Goal: Task Accomplishment & Management: Manage account settings

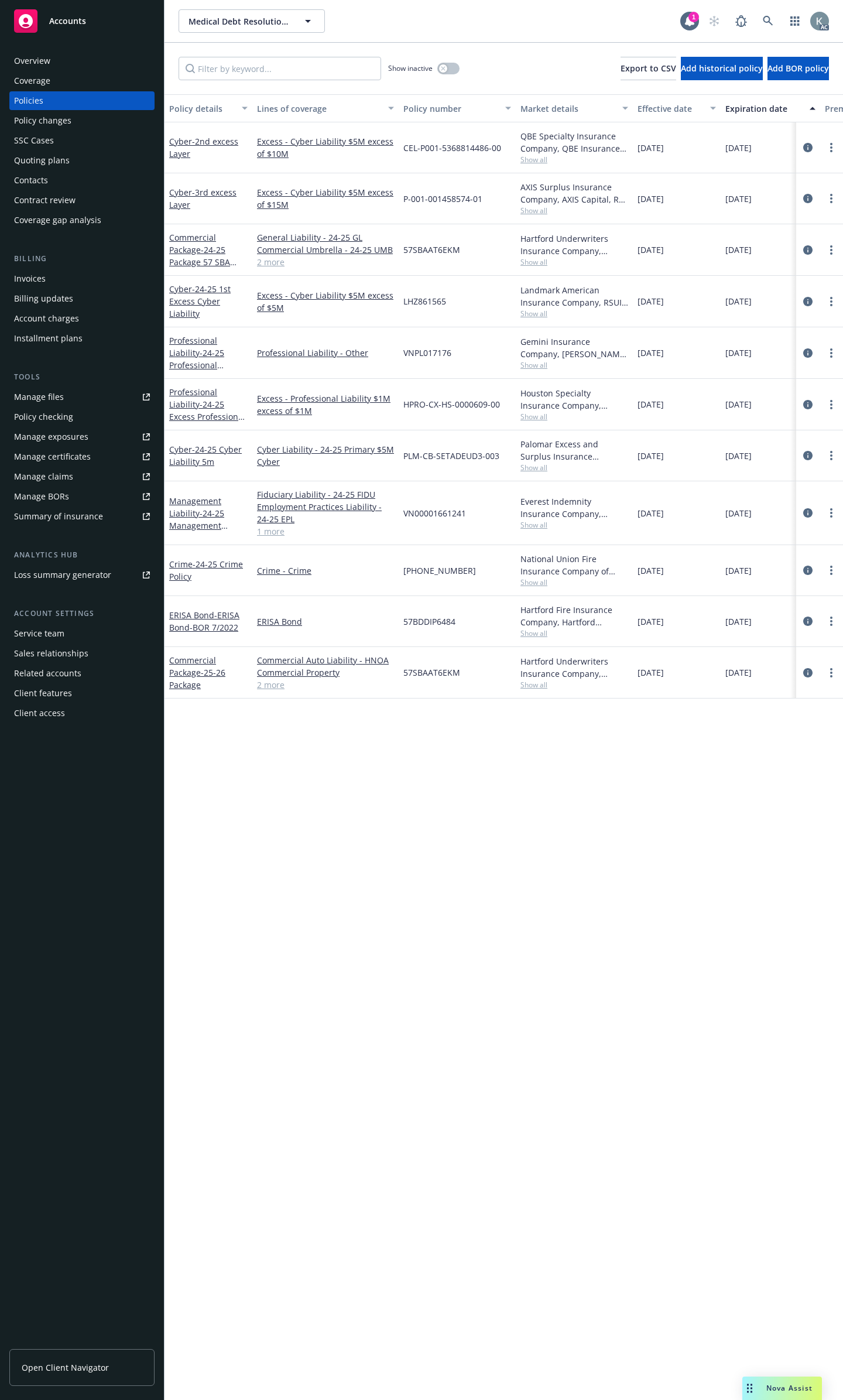
click at [270, 526] on link "1 more" at bounding box center [326, 532] width 137 height 12
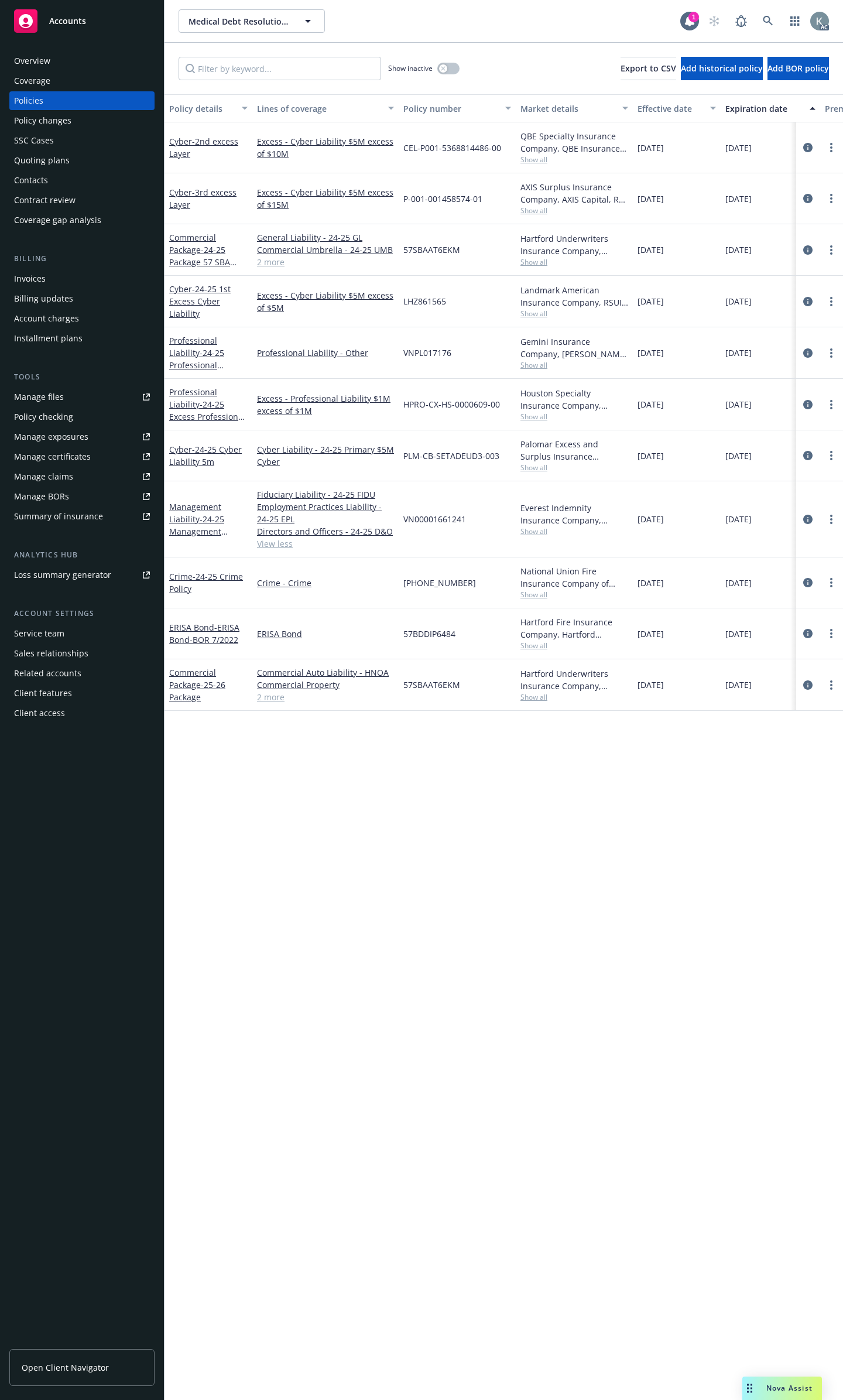
click at [269, 256] on link "2 more" at bounding box center [326, 262] width 137 height 12
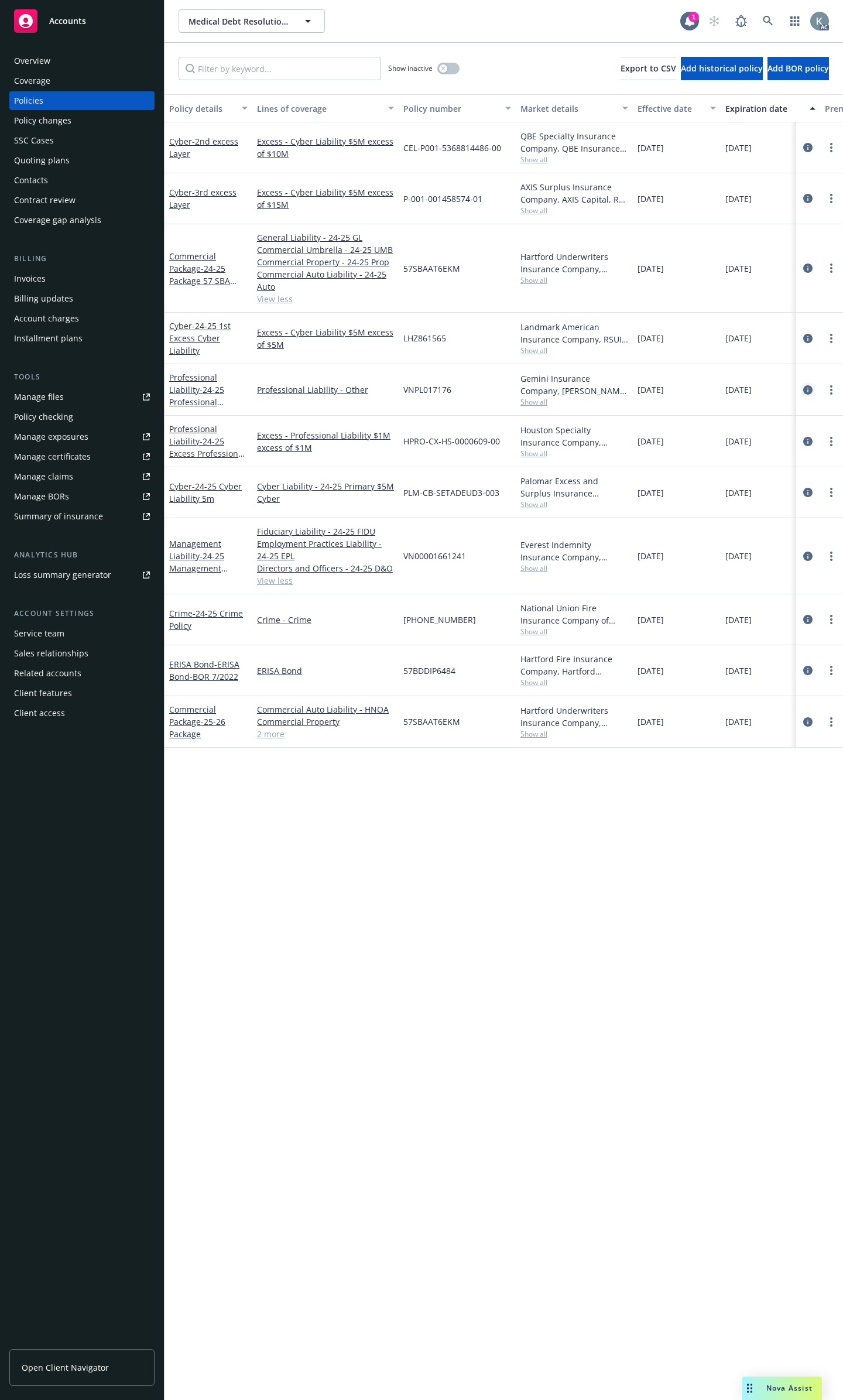
click at [807, 385] on icon "circleInformation" at bounding box center [807, 390] width 9 height 9
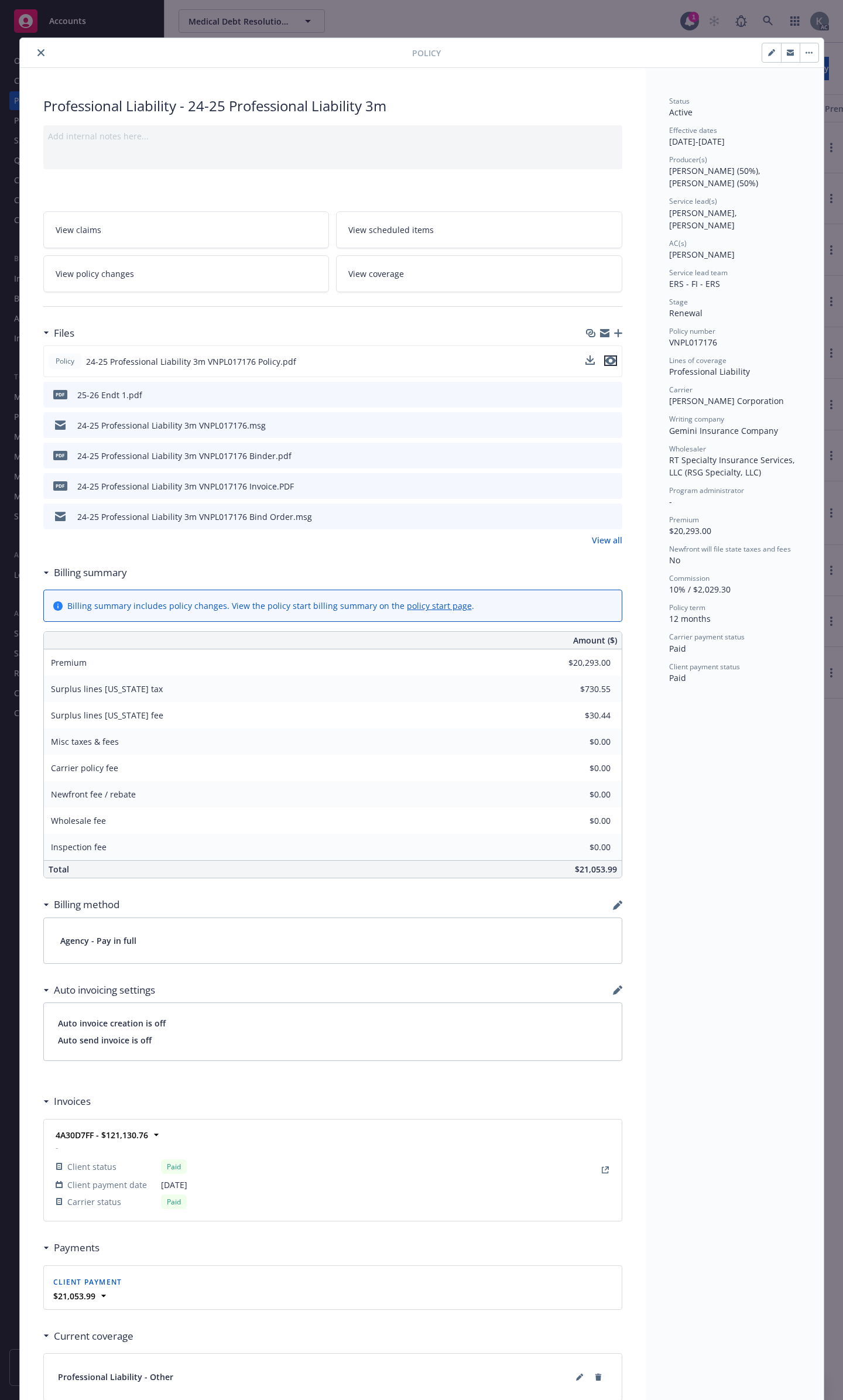
click at [607, 357] on icon "preview file" at bounding box center [610, 360] width 11 height 8
click at [293, 162] on div "Add internal notes here..." at bounding box center [333, 146] width 579 height 44
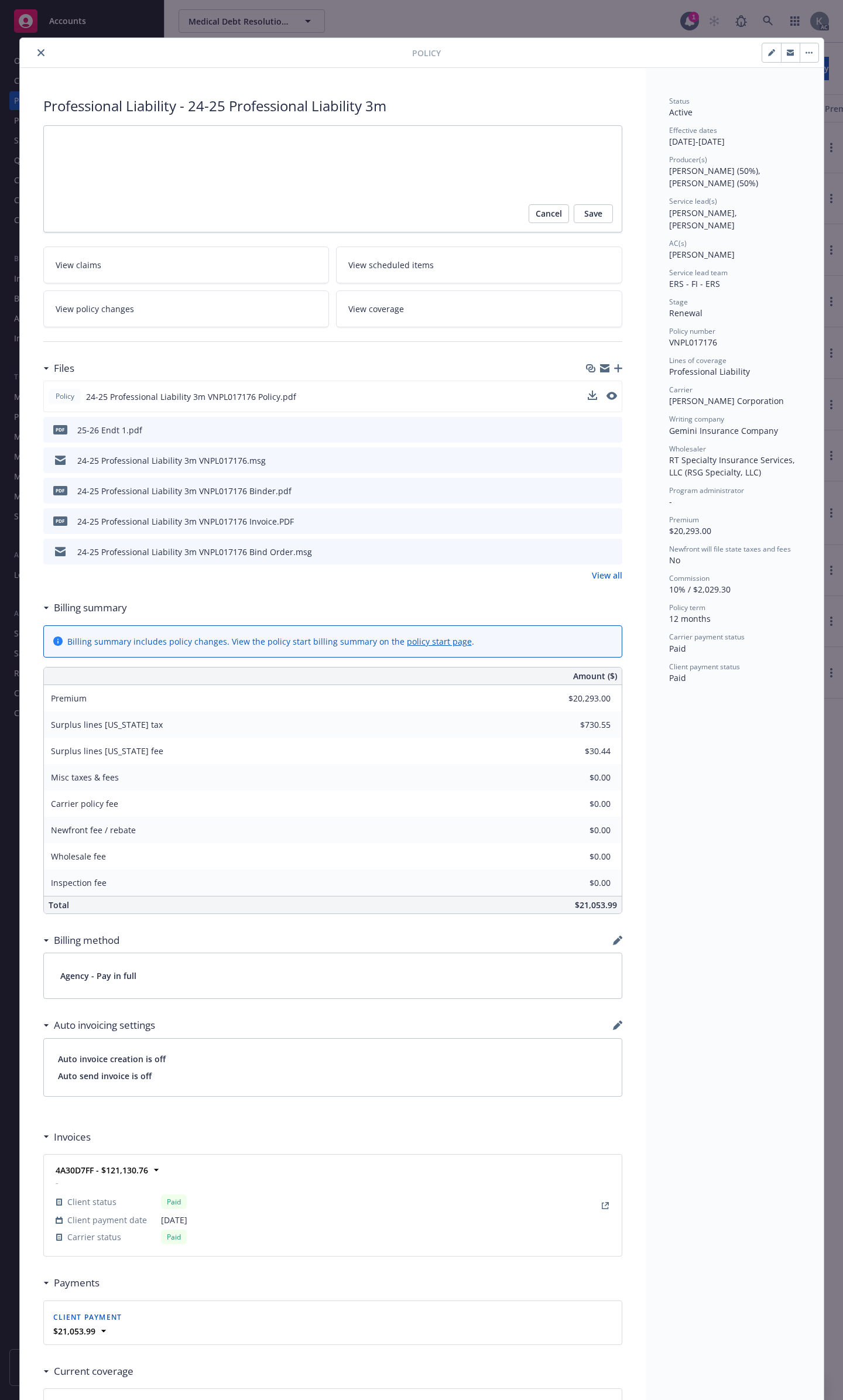
click at [843, 21] on html "Accounts Overview Coverage Policies Policy changes SSC Cases Quoting plans Cont…" at bounding box center [421, 700] width 843 height 1400
click at [40, 50] on button "close" at bounding box center [41, 53] width 14 height 14
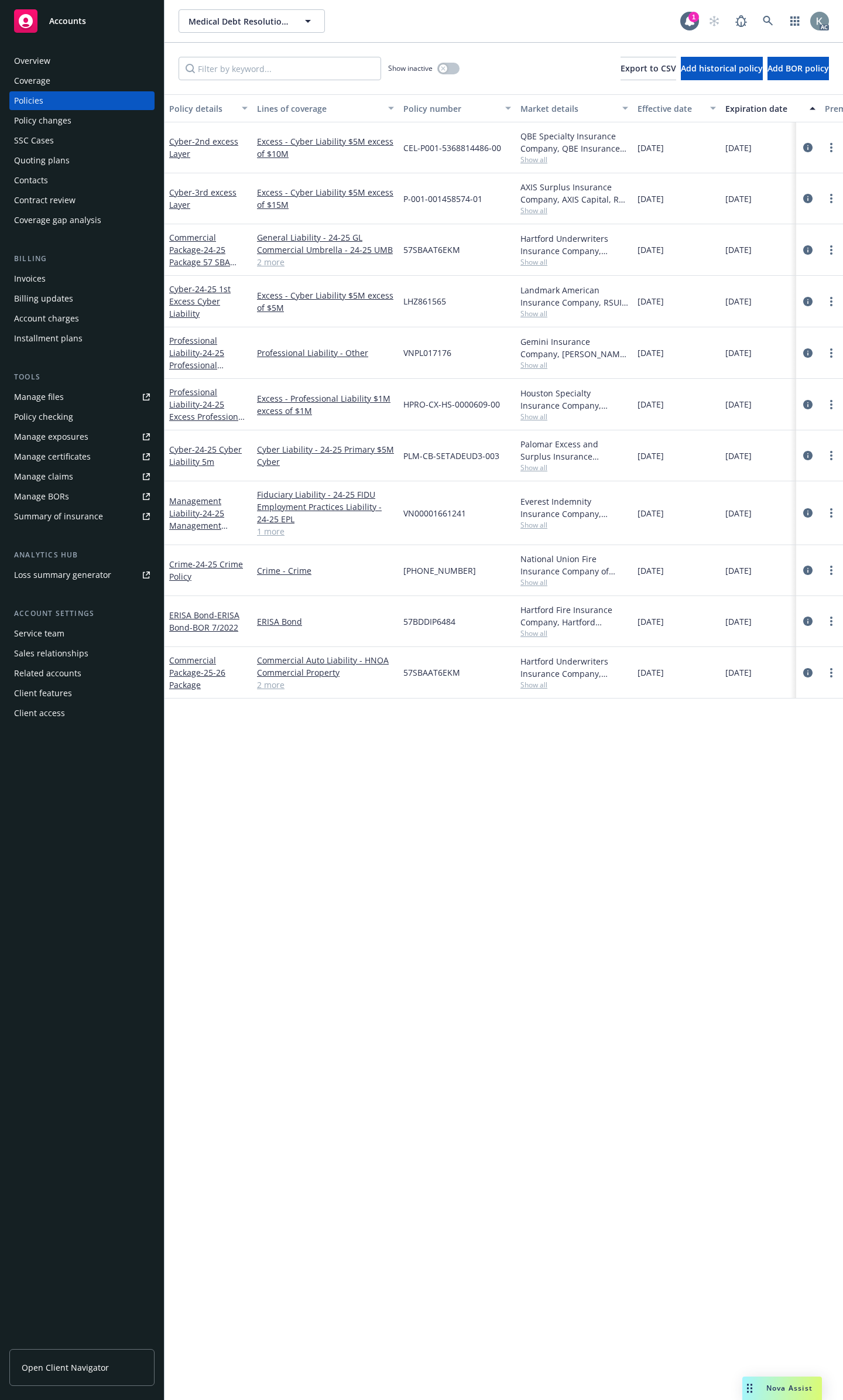
click at [102, 387] on link "Manage files" at bounding box center [81, 396] width 145 height 19
